Goal: Information Seeking & Learning: Learn about a topic

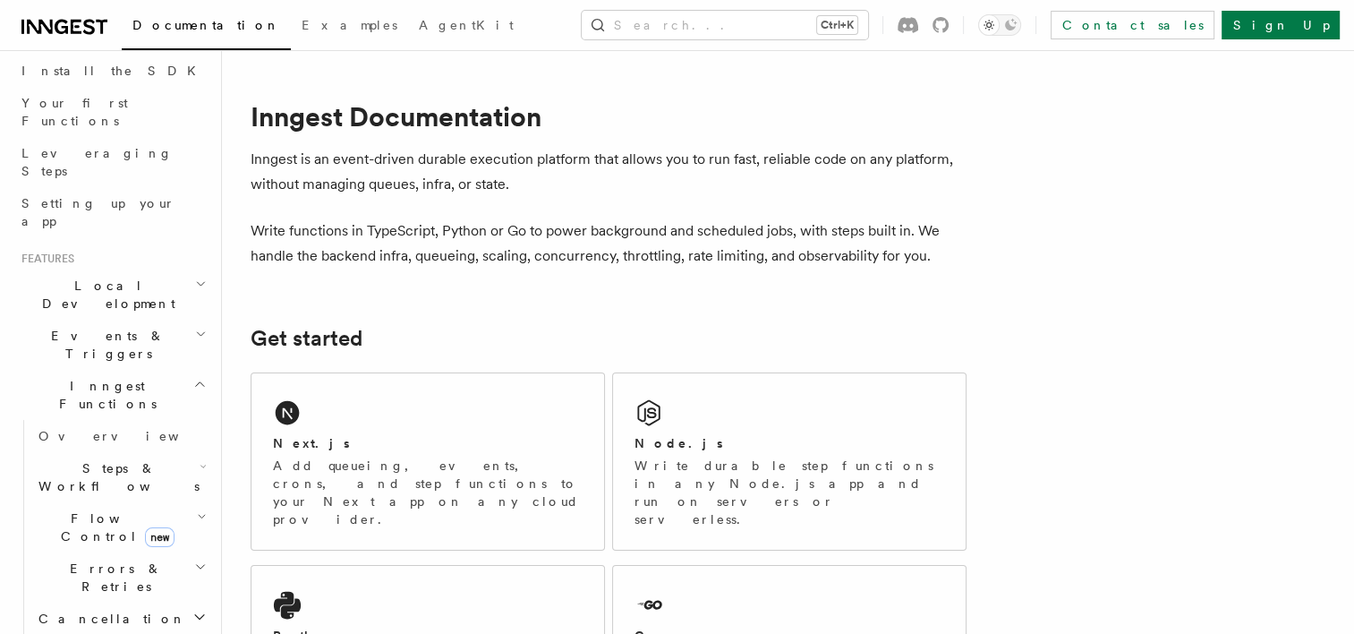
scroll to position [208, 0]
click at [73, 424] on span "Overview" at bounding box center [130, 431] width 184 height 14
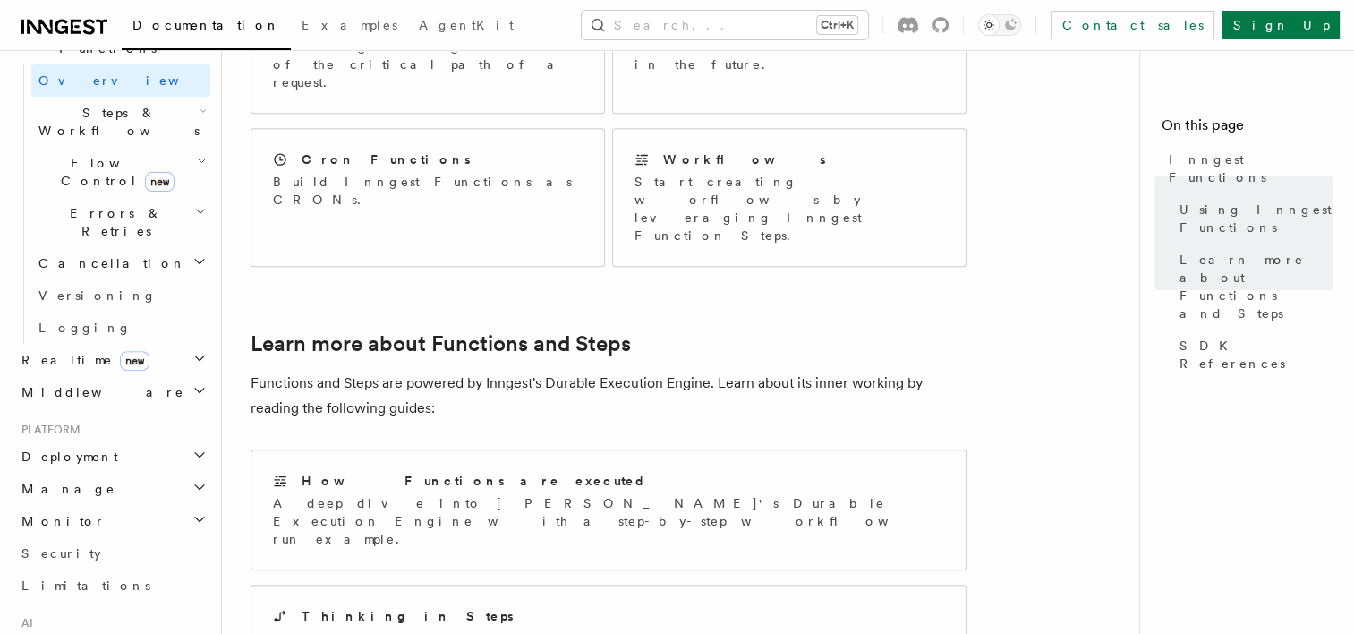
scroll to position [562, 0]
click at [151, 437] on h2 "Deployment" at bounding box center [112, 453] width 196 height 32
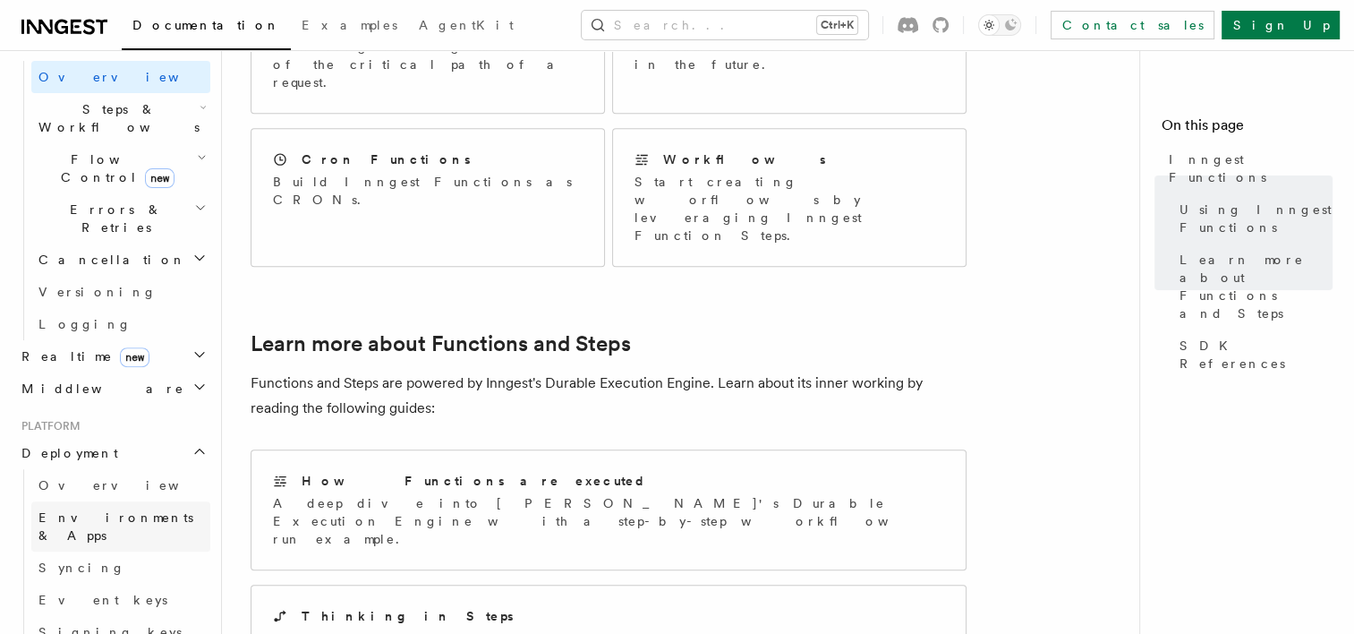
click at [116, 510] on span "Environments & Apps" at bounding box center [115, 526] width 155 height 32
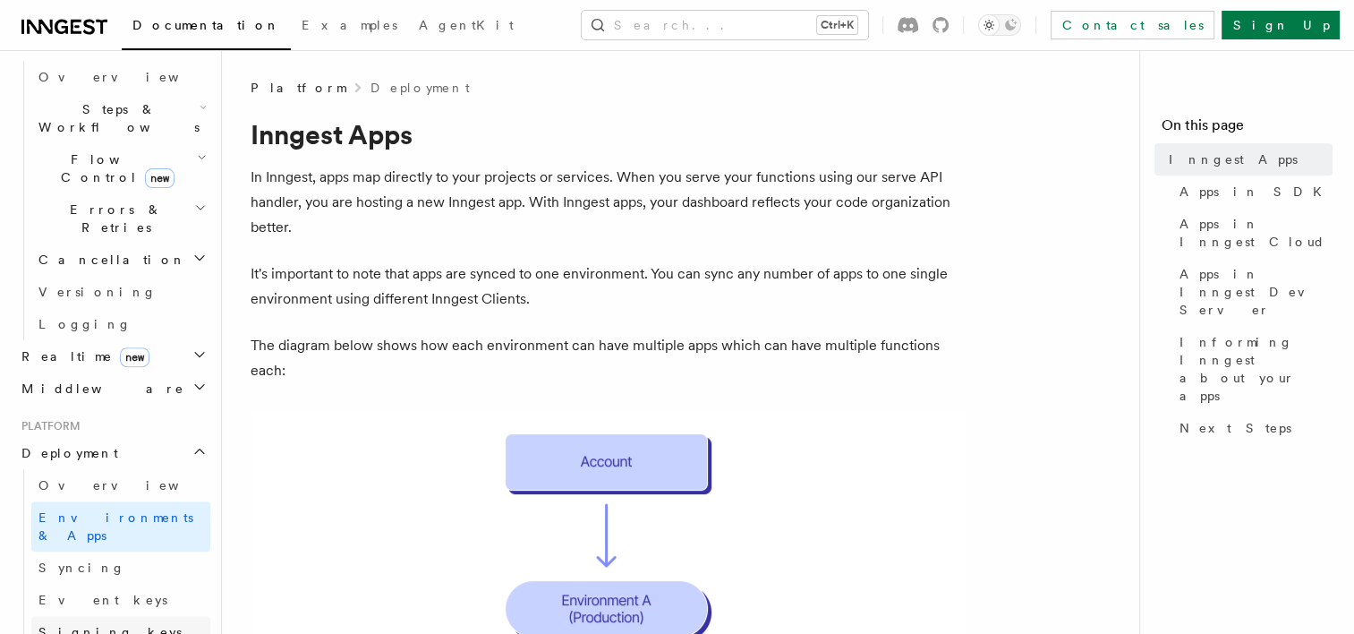
click at [77, 625] on span "Signing keys" at bounding box center [109, 632] width 143 height 14
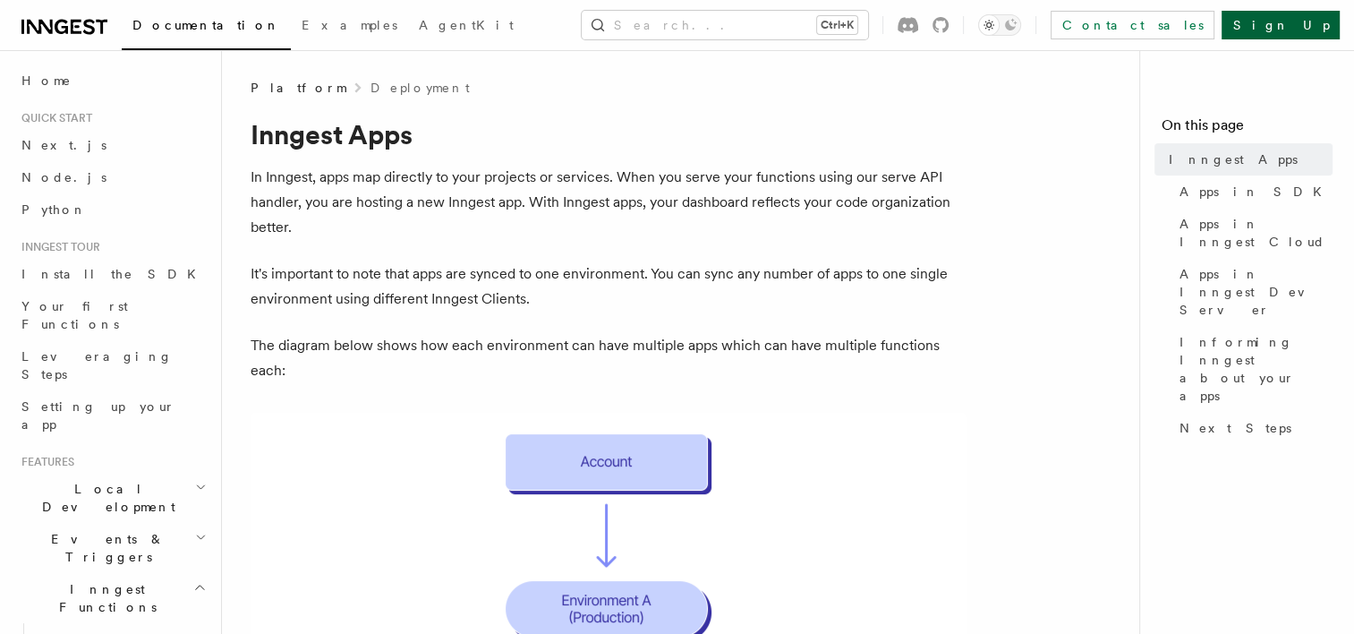
click at [1311, 36] on link "Sign Up" at bounding box center [1281, 25] width 118 height 29
click at [1311, 32] on link "Sign Up" at bounding box center [1281, 25] width 118 height 29
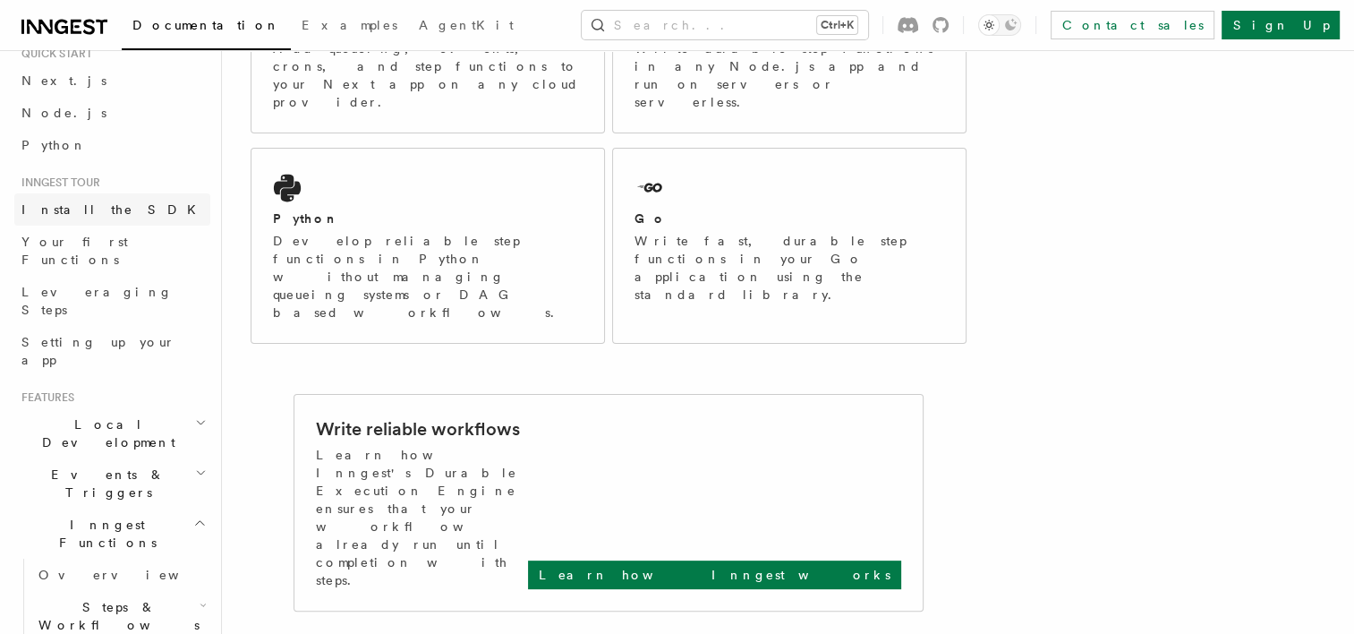
scroll to position [66, 0]
click at [90, 284] on link "Leveraging Steps" at bounding box center [112, 299] width 196 height 50
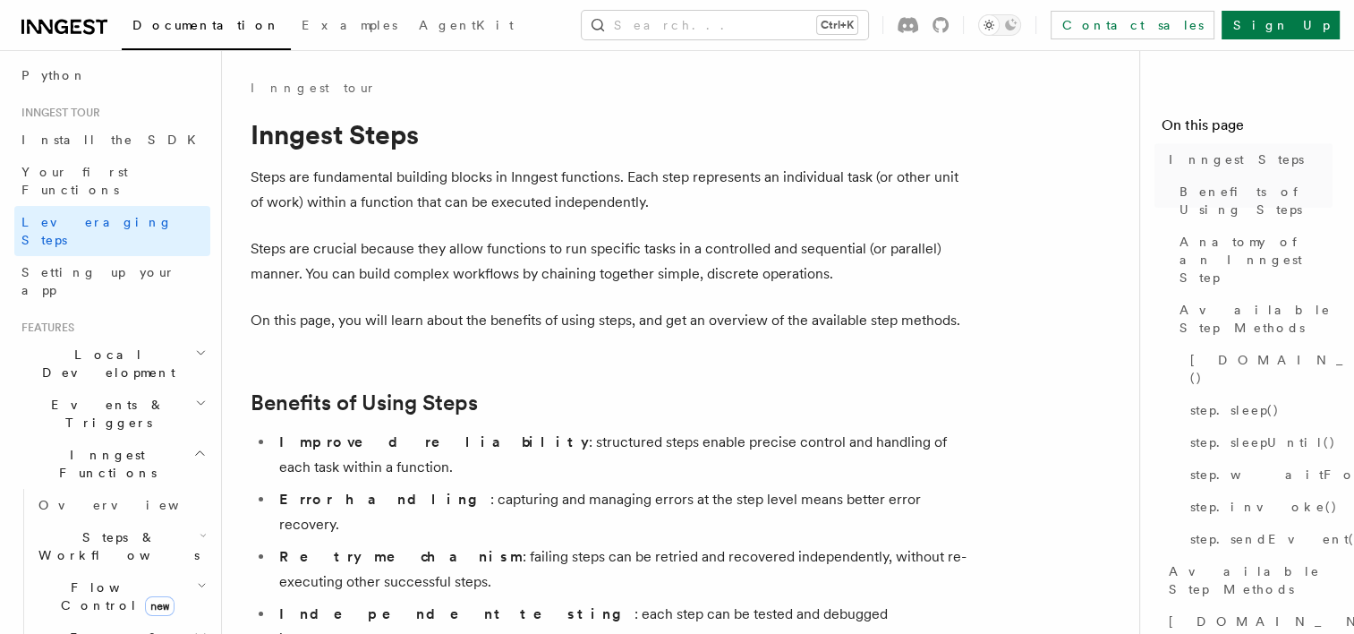
scroll to position [147, 0]
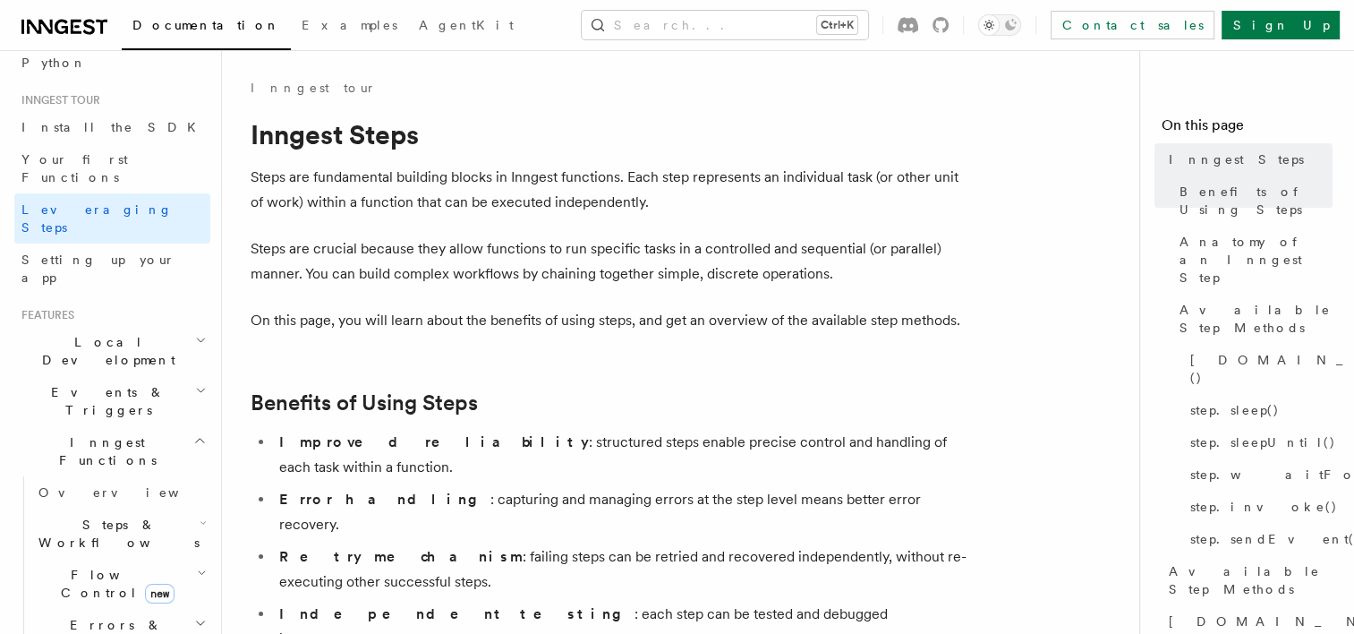
click at [109, 383] on span "Events & Triggers" at bounding box center [104, 401] width 181 height 36
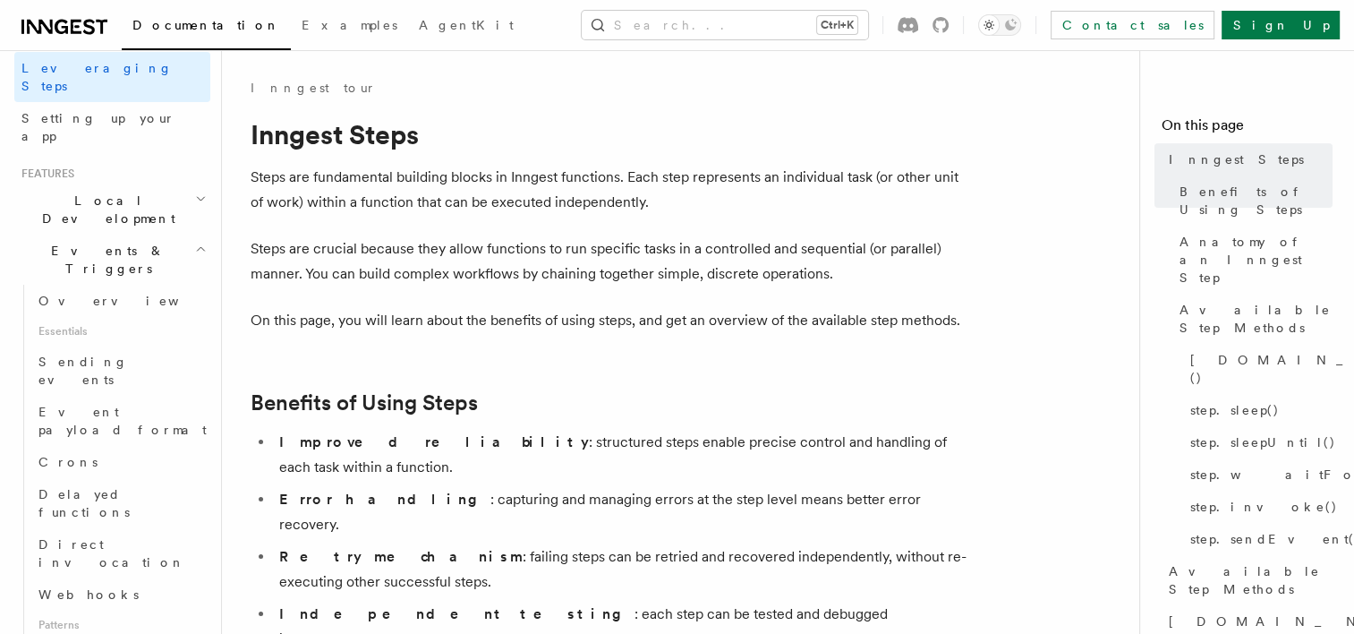
scroll to position [290, 0]
click at [72, 585] on span "Webhooks" at bounding box center [88, 592] width 100 height 14
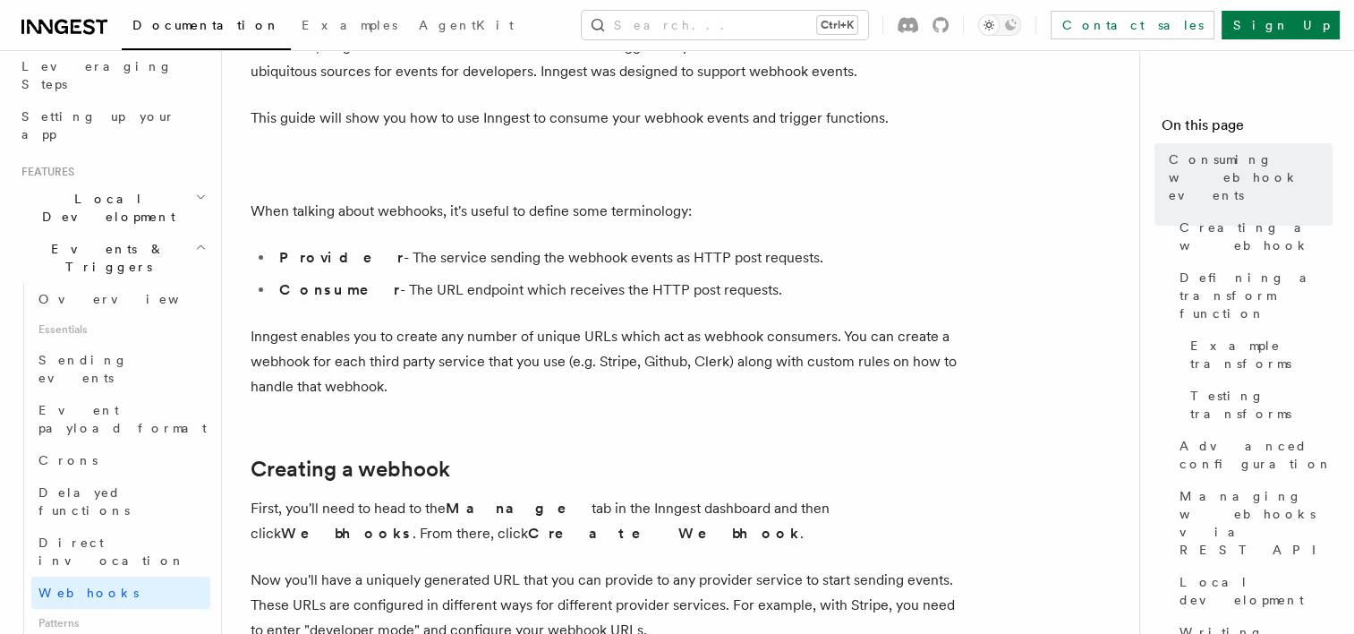
scroll to position [136, 0]
